Goal: Use online tool/utility: Use online tool/utility

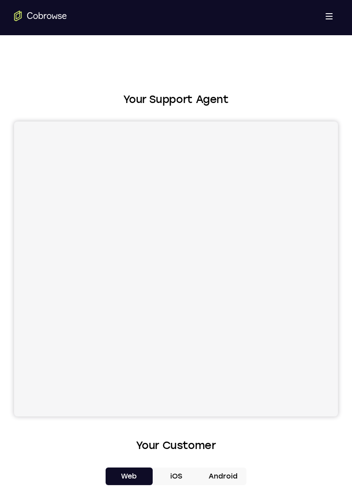
click at [181, 468] on button "iOS" at bounding box center [176, 477] width 47 height 18
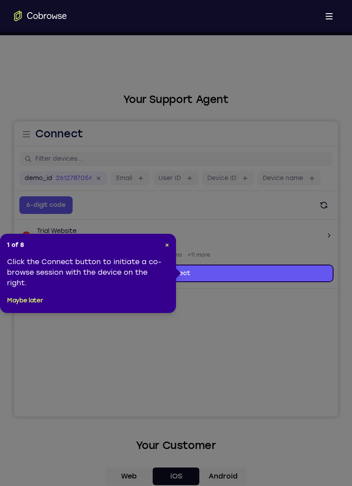
click at [165, 243] on span "×" at bounding box center [167, 244] width 4 height 7
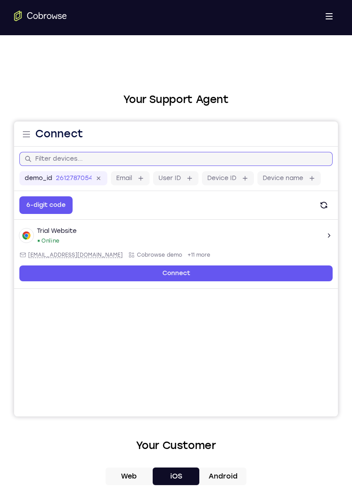
click at [120, 156] on input "text" at bounding box center [181, 159] width 292 height 9
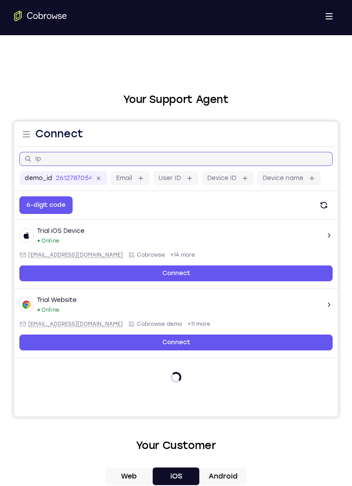
type input "Iph"
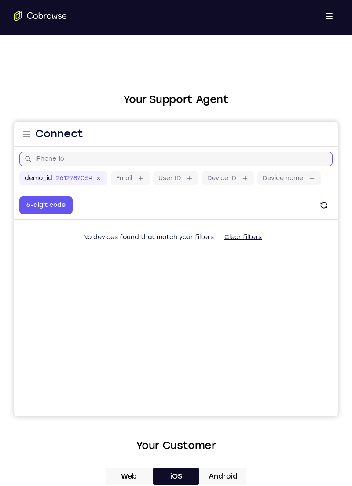
click at [62, 156] on input "iPhone 16" at bounding box center [181, 159] width 292 height 9
click at [63, 157] on input "iPhone 16" at bounding box center [181, 159] width 292 height 9
click at [63, 156] on input "iPhone 16" at bounding box center [181, 159] width 292 height 9
click at [60, 155] on input "iPhone 16" at bounding box center [181, 159] width 292 height 9
click at [60, 156] on input "iPhone 16" at bounding box center [181, 159] width 292 height 9
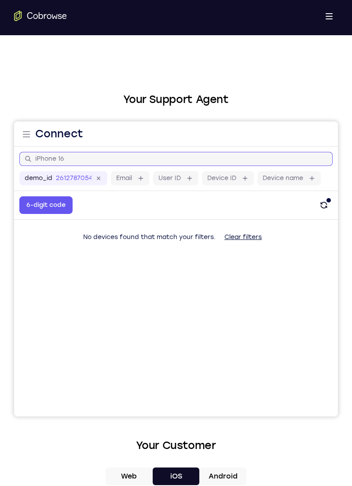
click at [60, 155] on input "iPhone 16" at bounding box center [181, 159] width 292 height 9
click at [57, 159] on input "iPhone 16" at bounding box center [181, 159] width 292 height 9
click at [63, 156] on input "iPhone 16" at bounding box center [181, 159] width 292 height 9
click at [61, 156] on input "iPhone 16" at bounding box center [181, 159] width 292 height 9
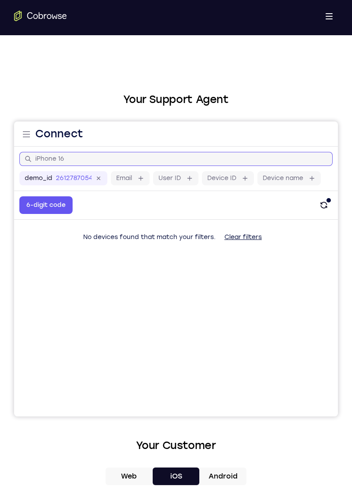
click at [58, 155] on input "iPhone 16" at bounding box center [181, 159] width 292 height 9
click at [86, 156] on input "iPhone16" at bounding box center [181, 159] width 292 height 9
type input "iPhone16"
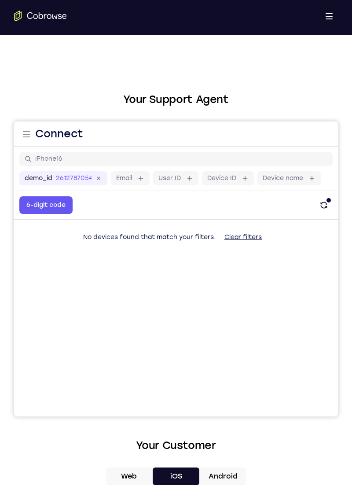
click at [296, 180] on label "Device name" at bounding box center [283, 178] width 41 height 9
click at [307, 180] on input "Device name" at bounding box center [308, 178] width 2 height 9
click at [295, 176] on label "Device name" at bounding box center [283, 178] width 41 height 9
click at [307, 176] on input "Device name" at bounding box center [308, 178] width 2 height 9
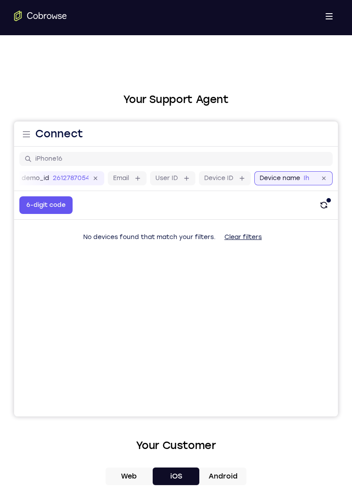
type input "I"
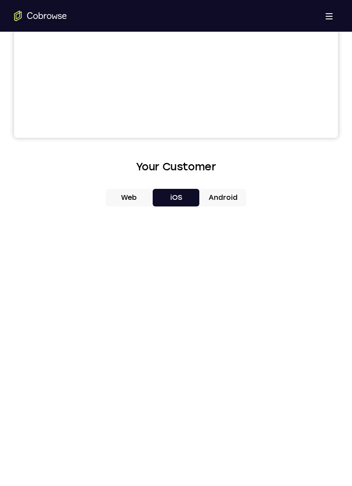
scroll to position [288, 0]
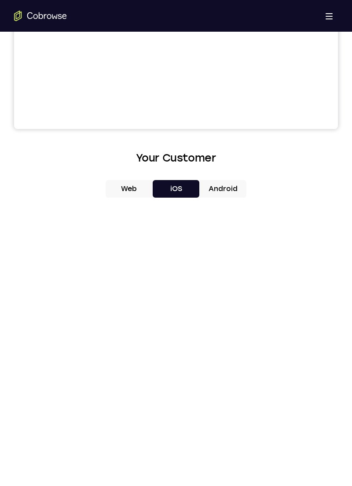
click at [224, 195] on button "Android" at bounding box center [222, 189] width 47 height 18
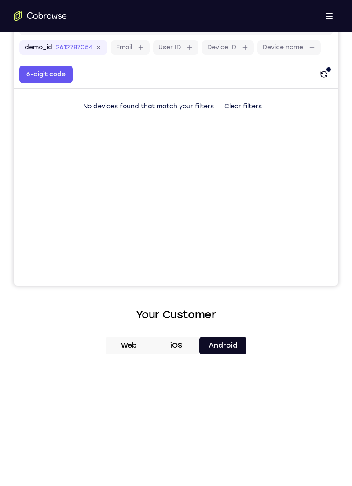
scroll to position [0, 0]
